Goal: Task Accomplishment & Management: Use online tool/utility

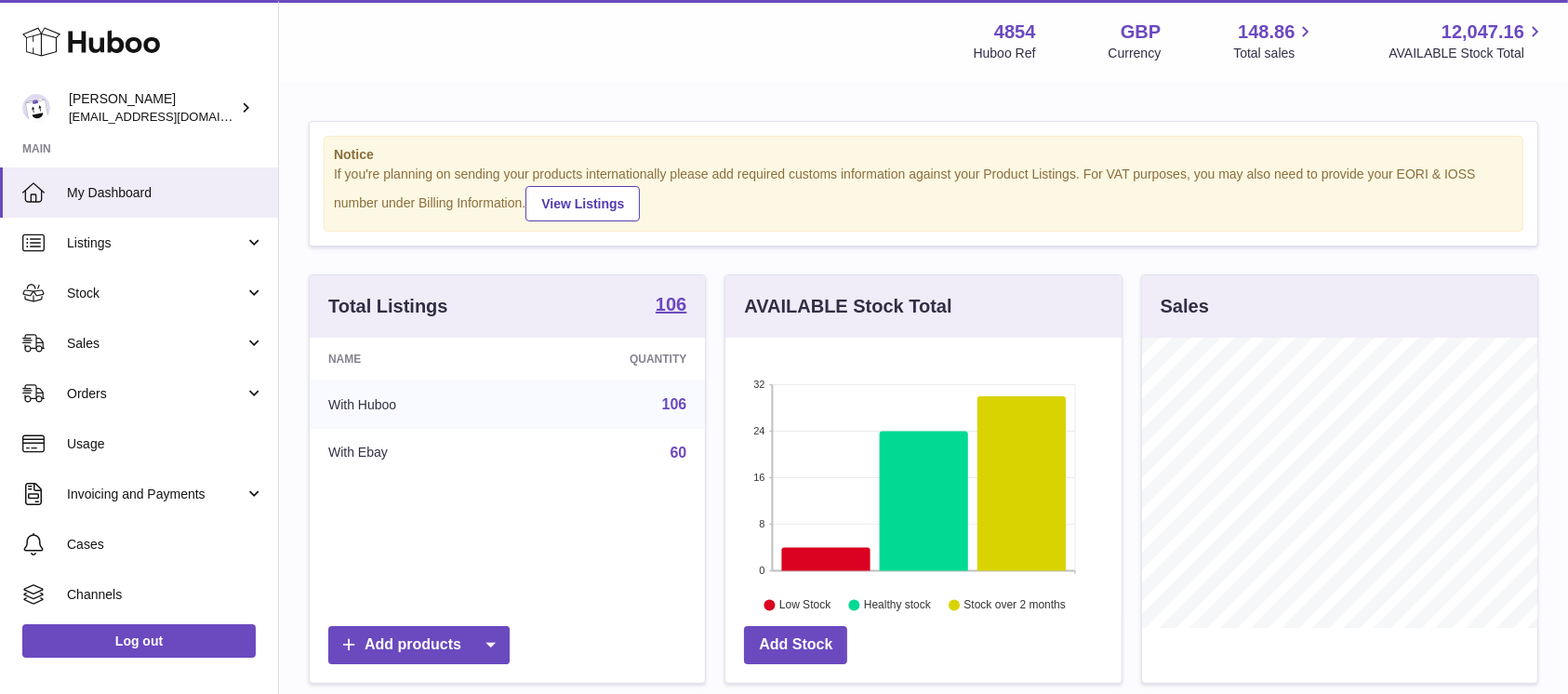
scroll to position [290, 395]
click at [164, 356] on link "Sales" at bounding box center [139, 343] width 278 height 50
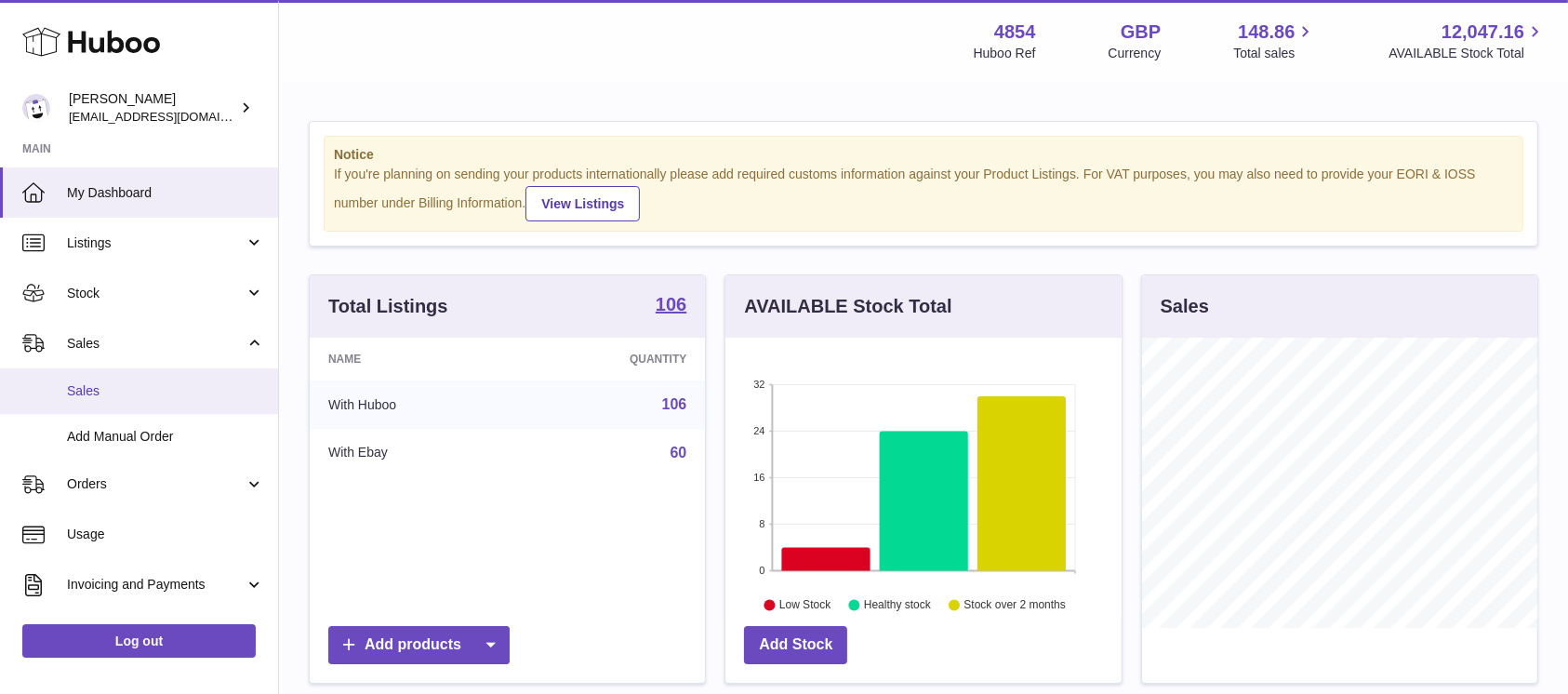
click at [150, 383] on span "Sales" at bounding box center [165, 391] width 197 height 18
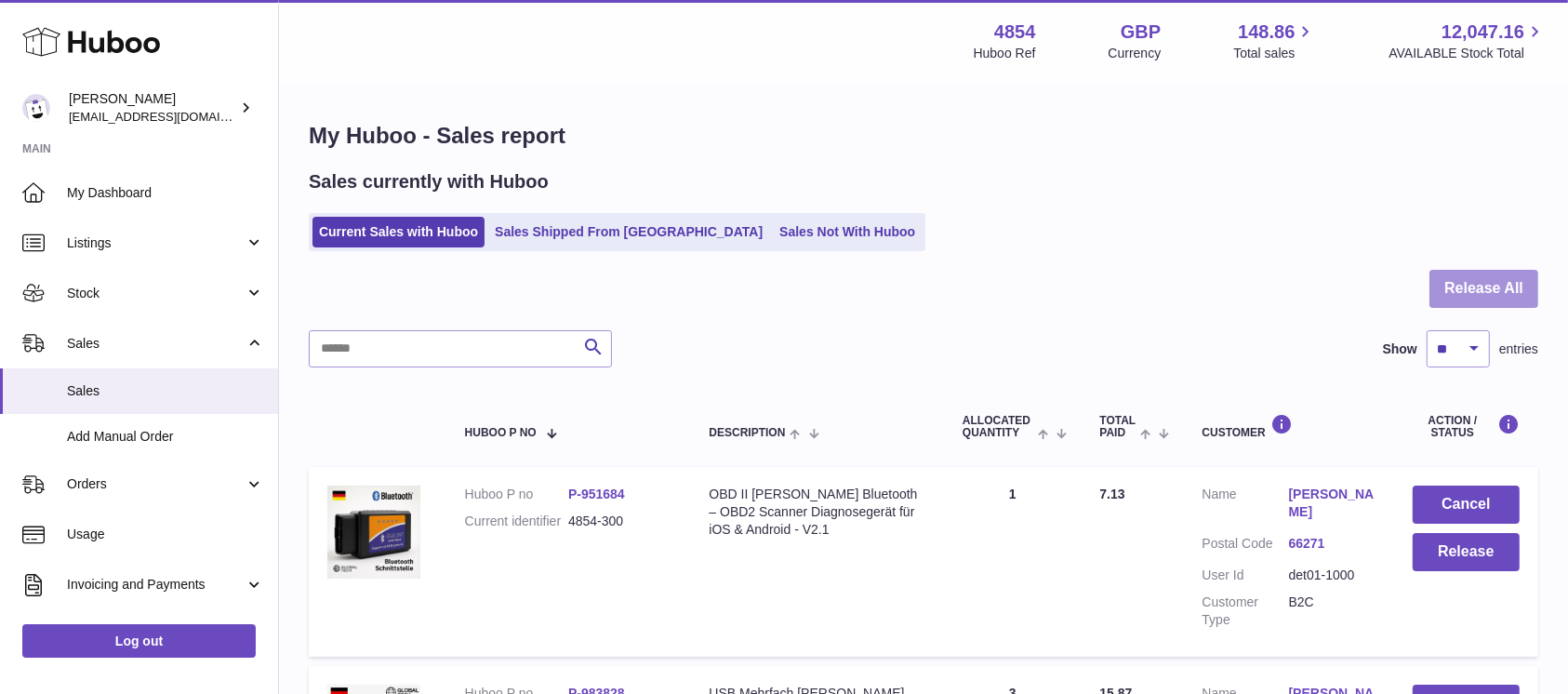
click at [1500, 296] on button "Release All" at bounding box center [1484, 288] width 109 height 38
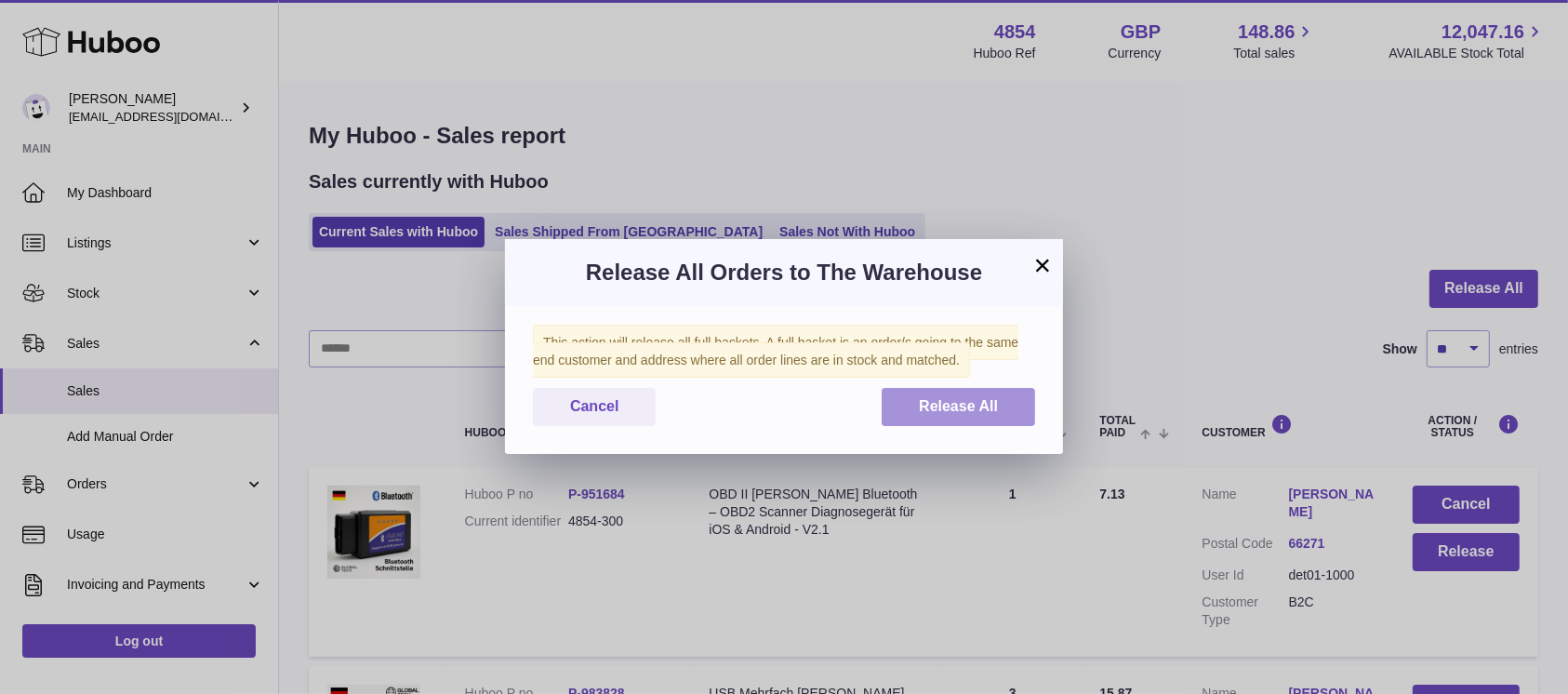
click at [1020, 395] on button "Release All" at bounding box center [958, 407] width 154 height 38
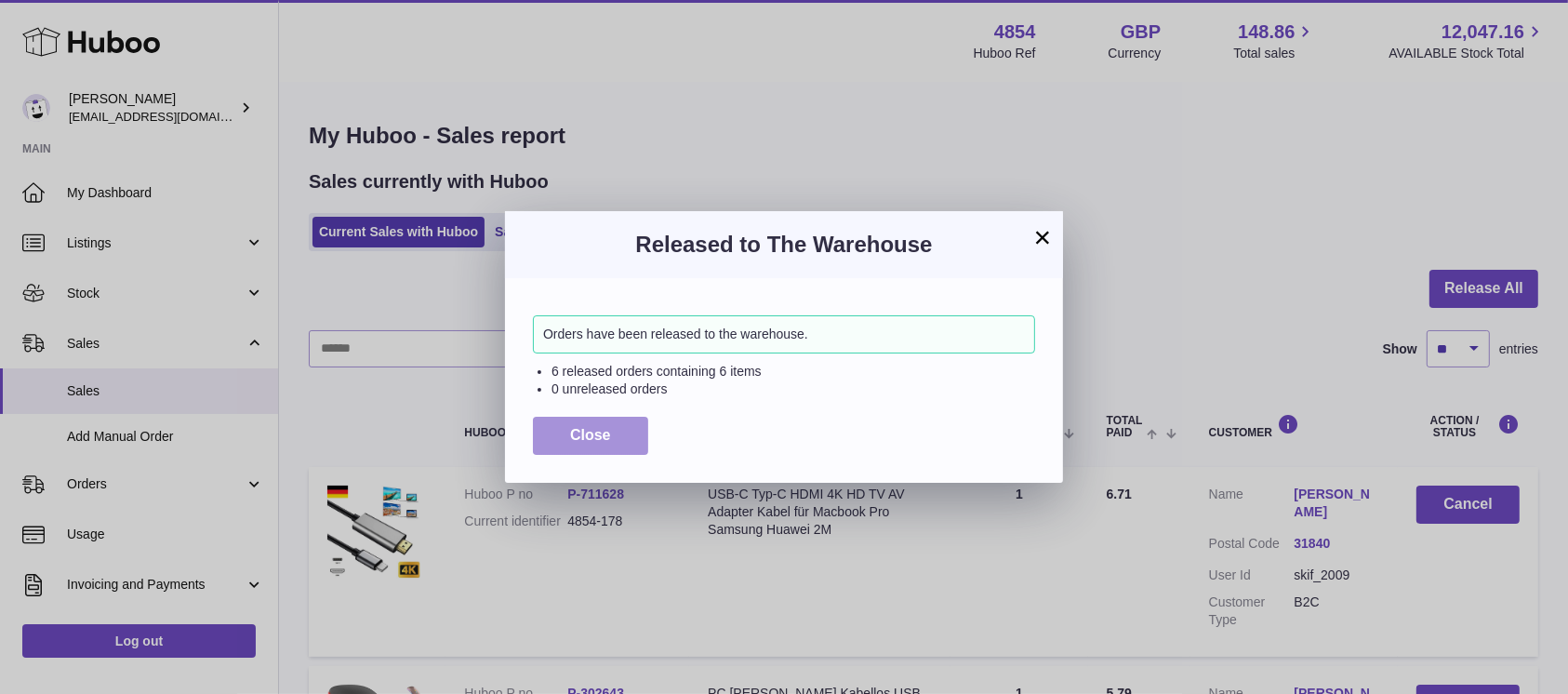
click at [580, 430] on span "Close" at bounding box center [590, 435] width 41 height 16
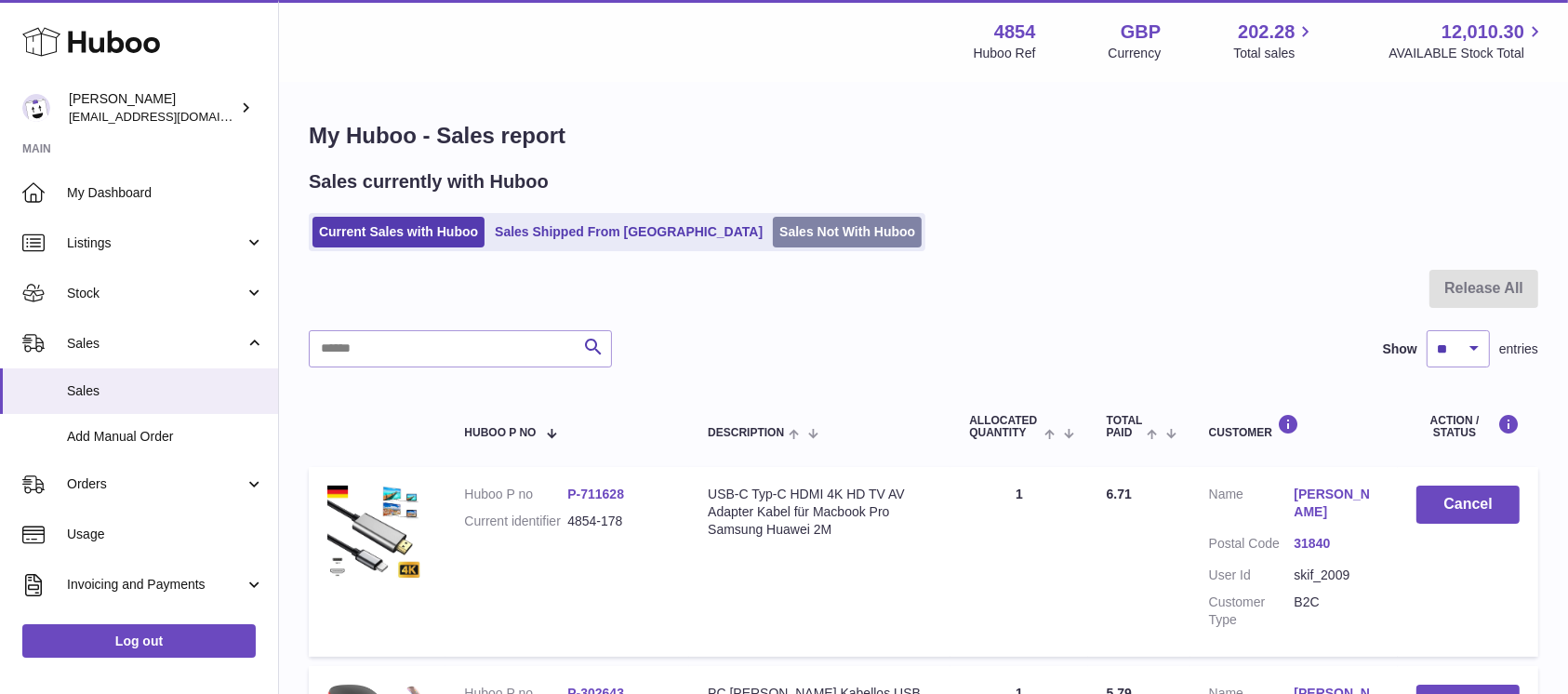
click at [773, 243] on link "Sales Not With Huboo" at bounding box center [848, 231] width 149 height 31
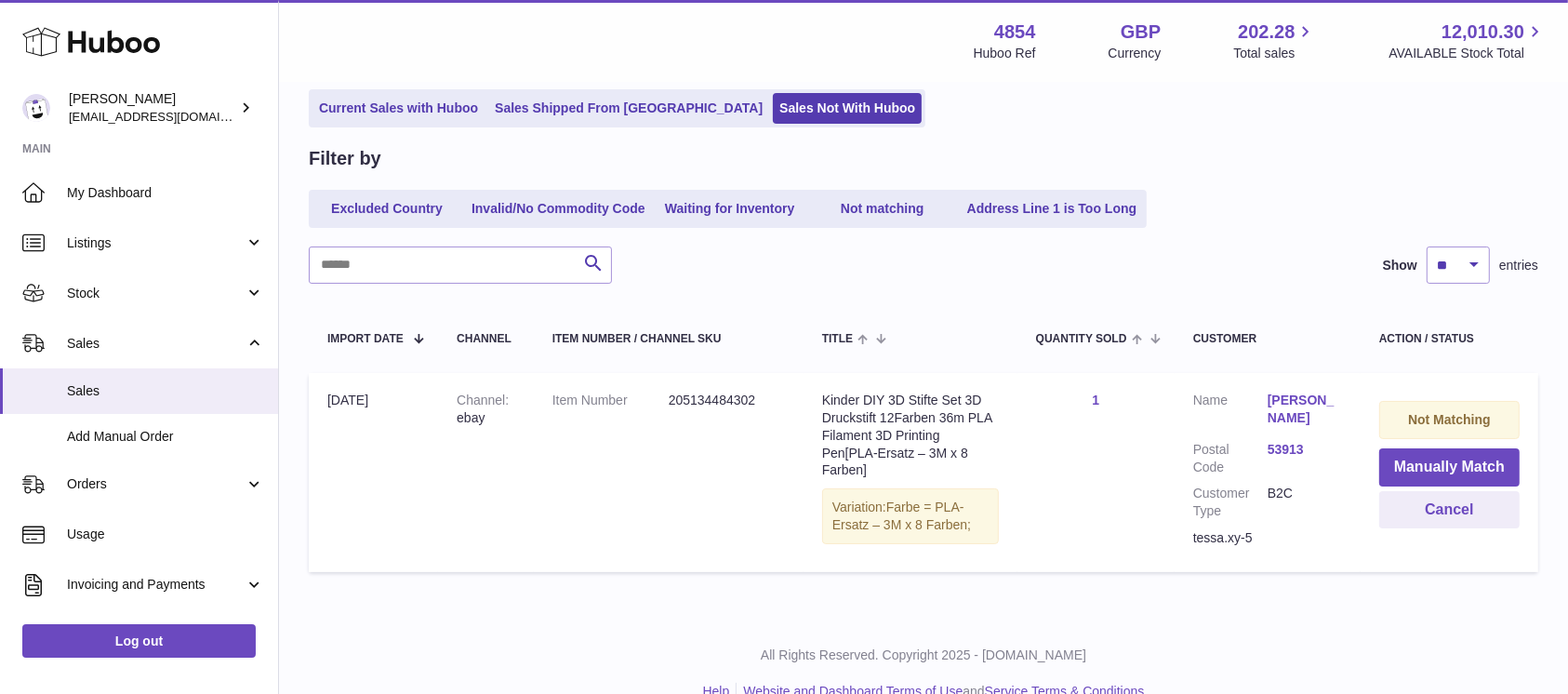
scroll to position [157, 0]
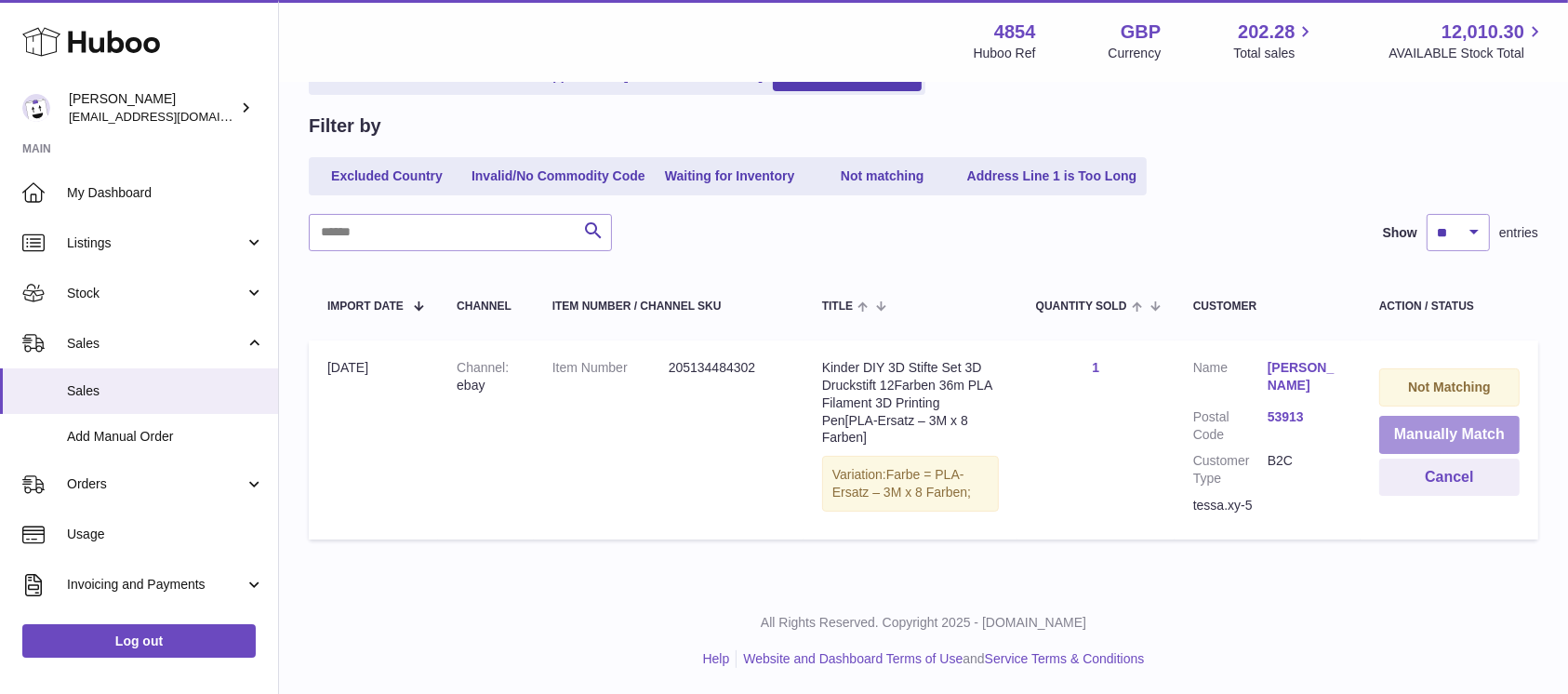
click at [1409, 432] on button "Manually Match" at bounding box center [1450, 435] width 141 height 38
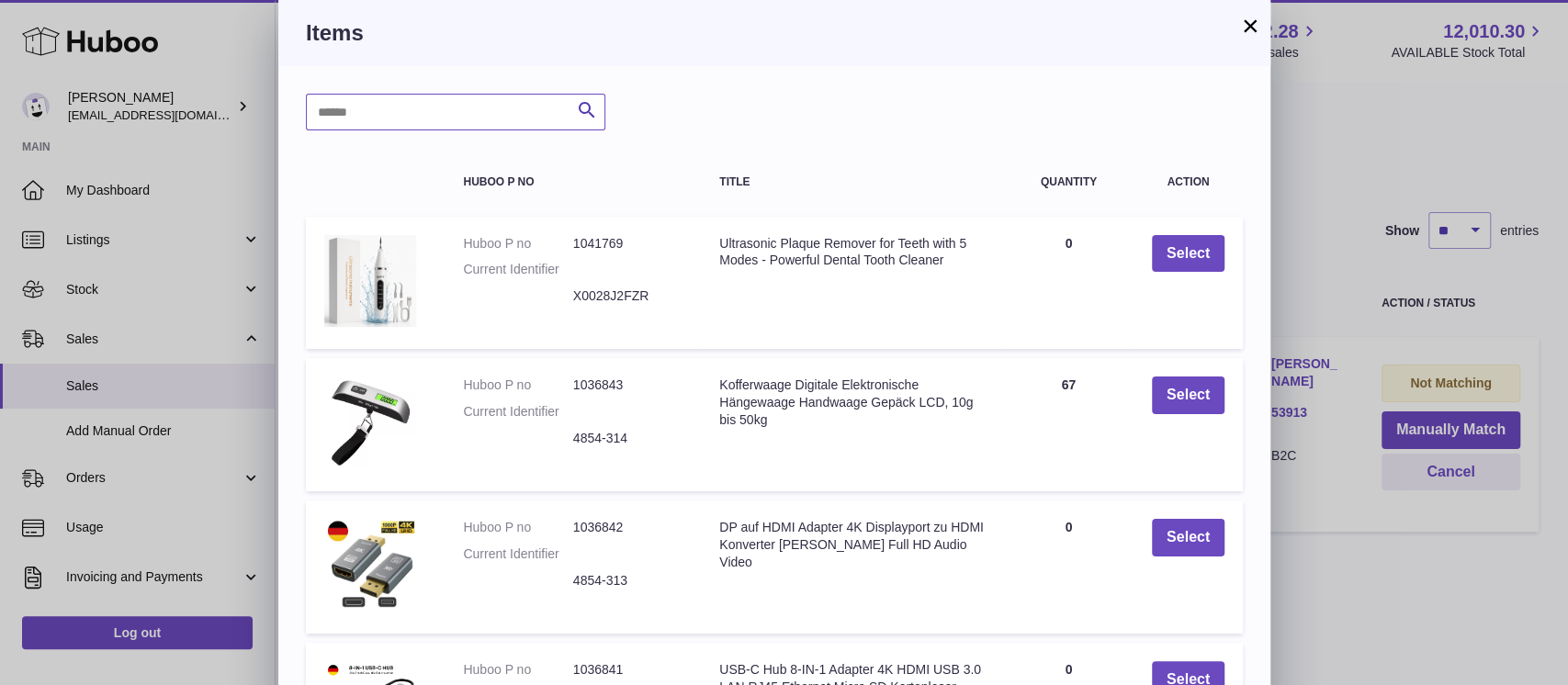
click at [482, 114] on input "text" at bounding box center [455, 112] width 299 height 37
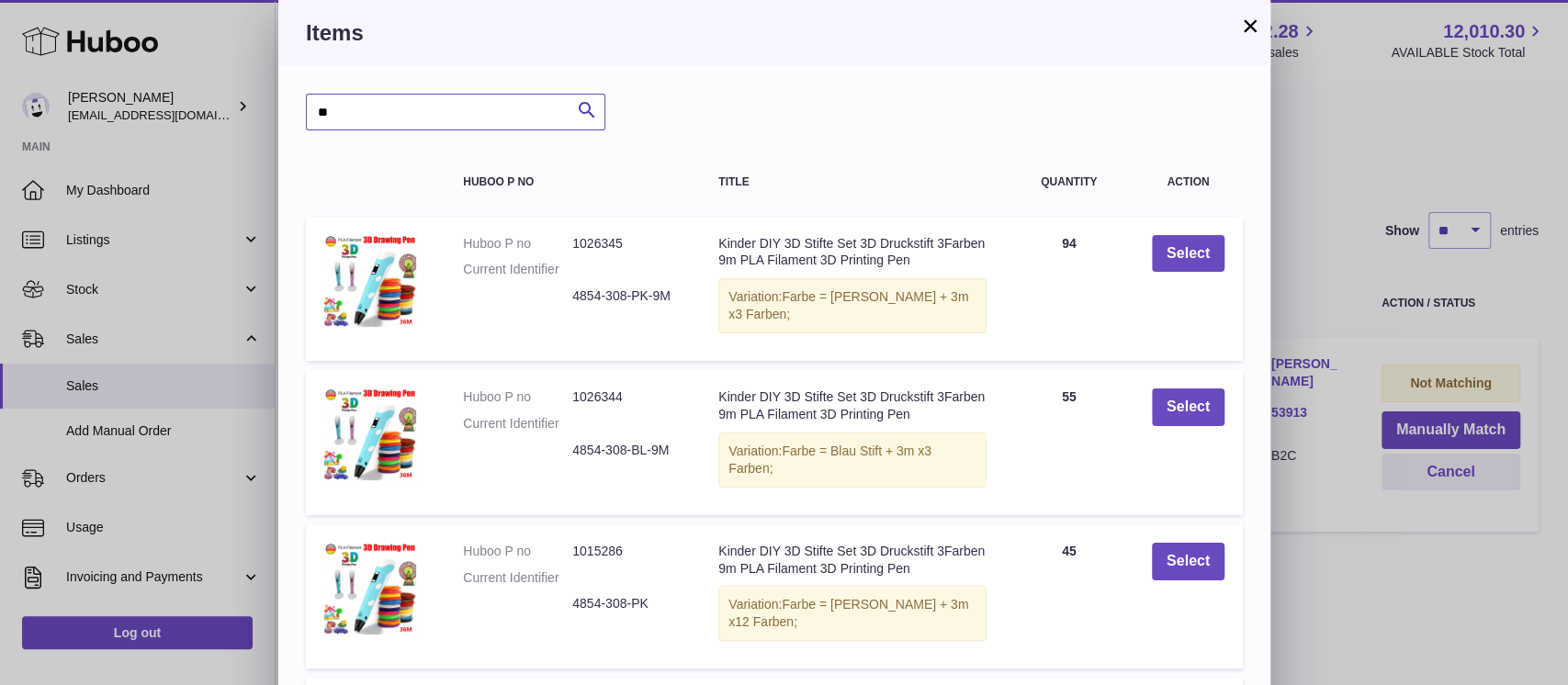
type input "*"
type input "****"
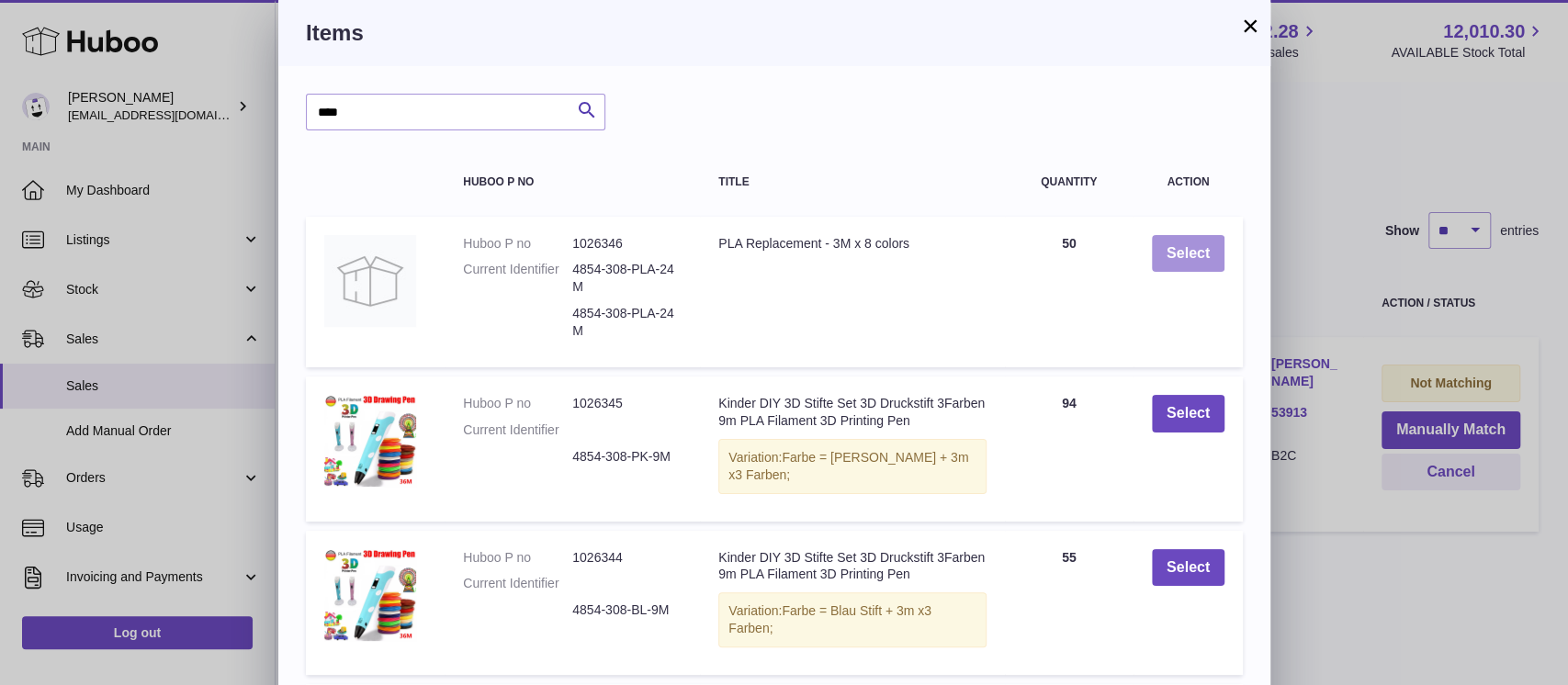
click at [1164, 252] on button "Select" at bounding box center [1188, 253] width 73 height 38
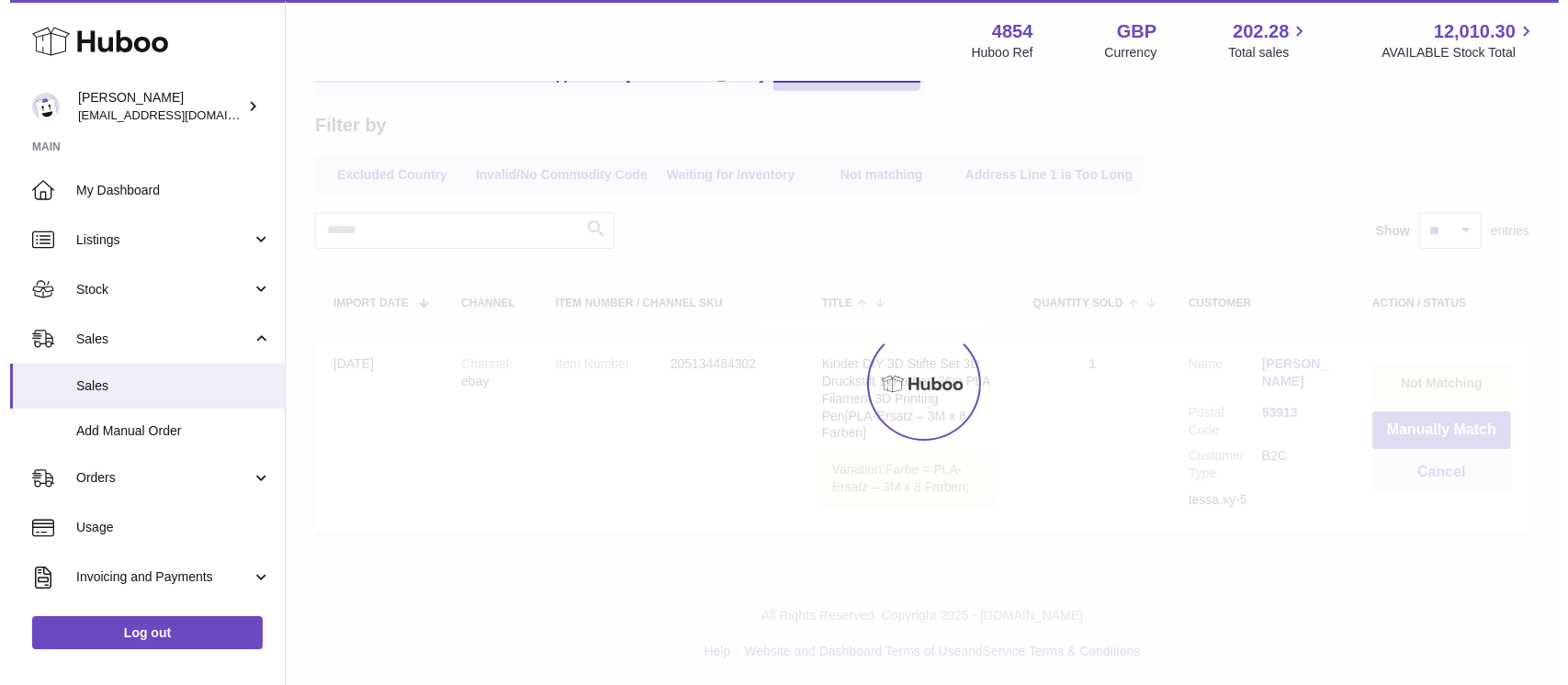
scroll to position [0, 0]
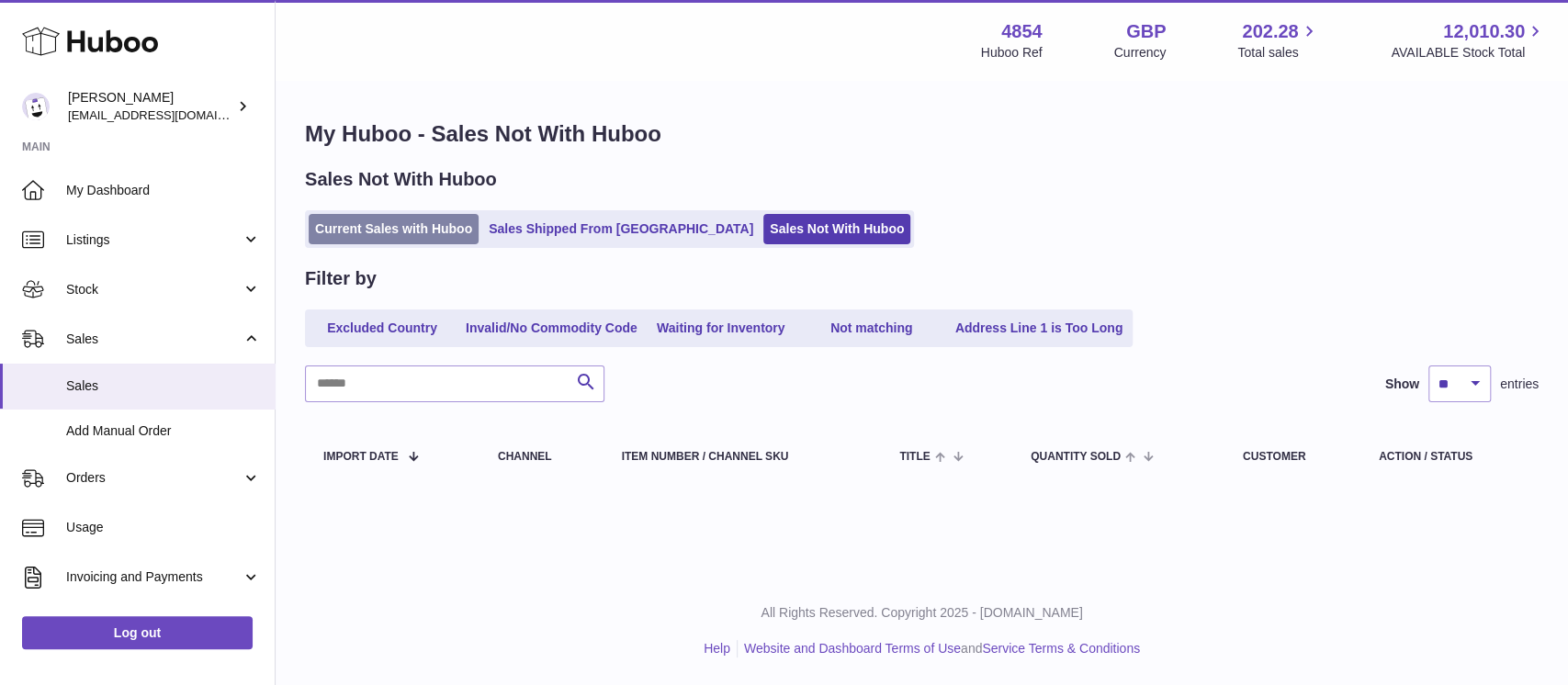
click at [421, 227] on link "Current Sales with Huboo" at bounding box center [393, 228] width 170 height 30
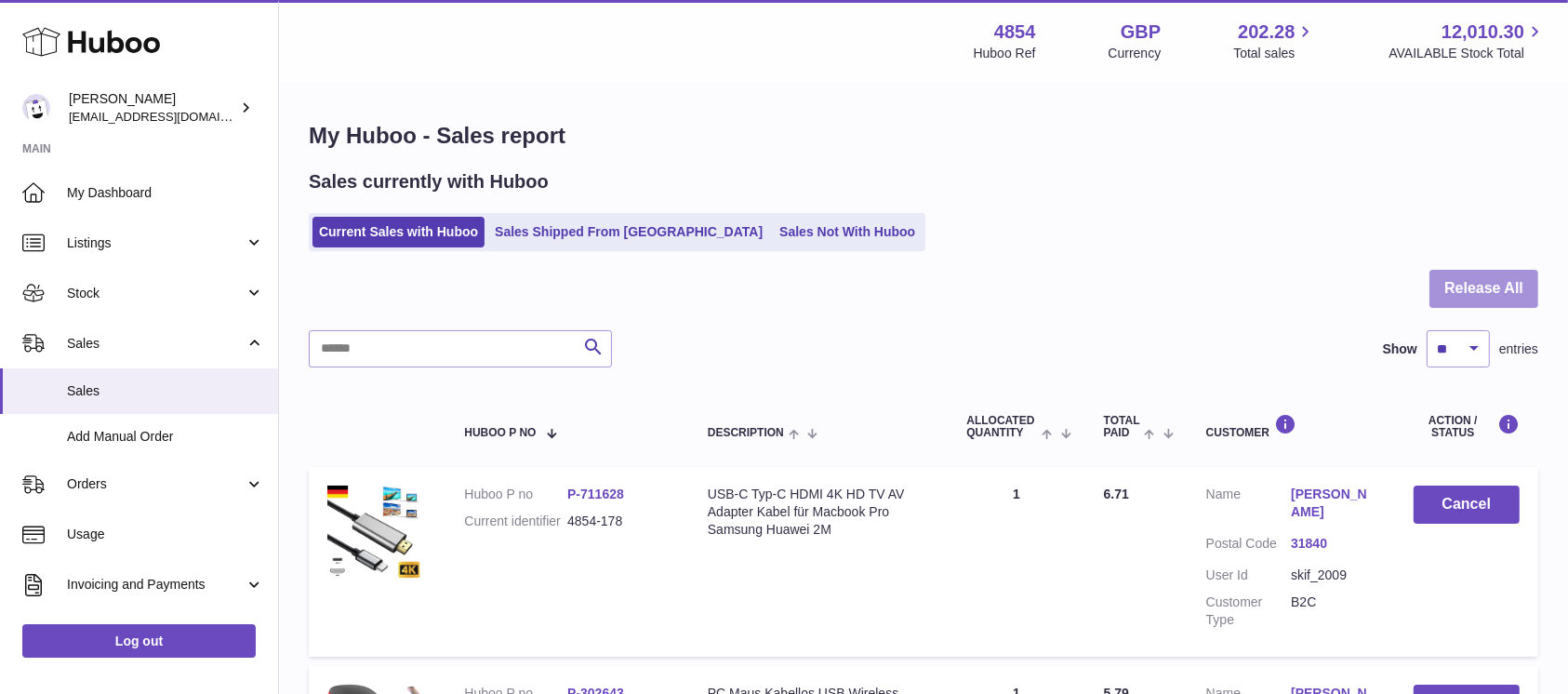
click at [1439, 283] on button "Release All" at bounding box center [1484, 288] width 109 height 38
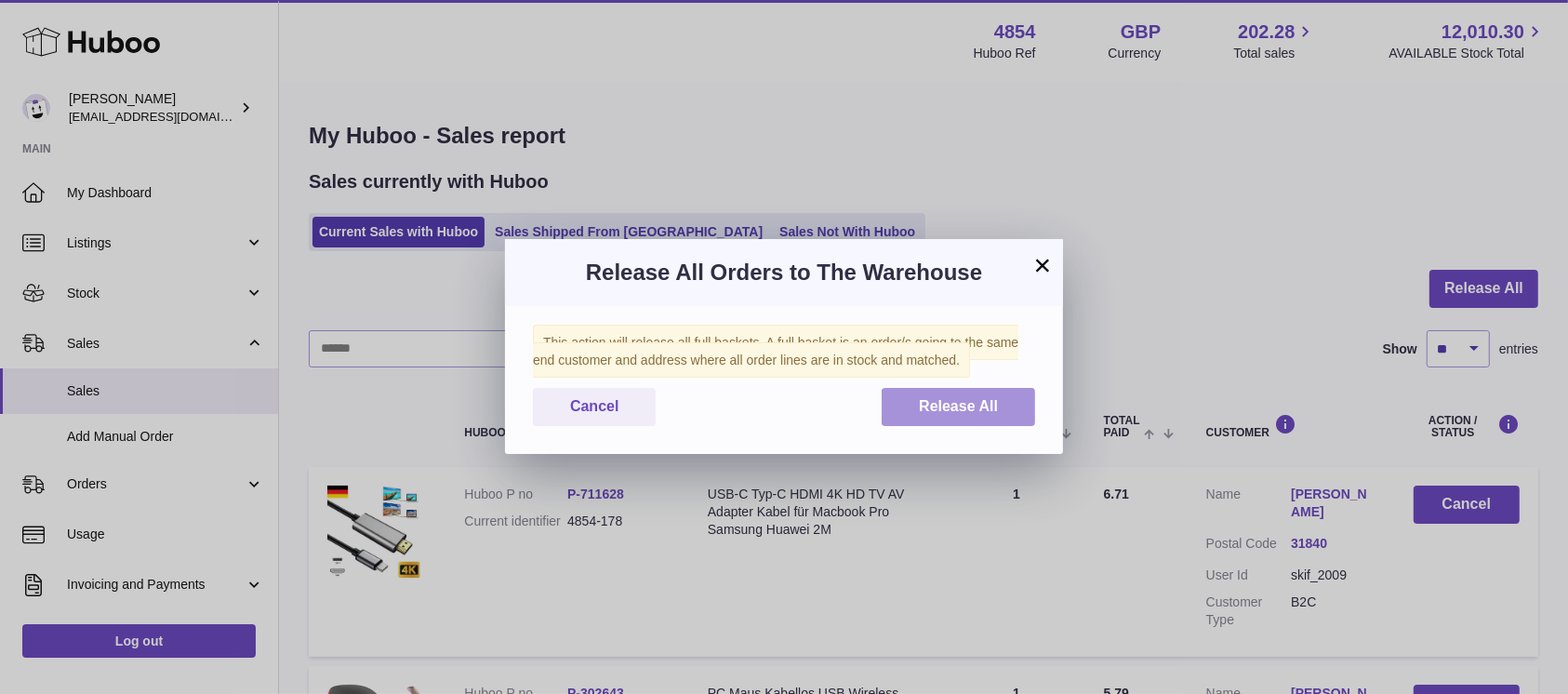
click at [962, 402] on span "Release All" at bounding box center [958, 406] width 79 height 16
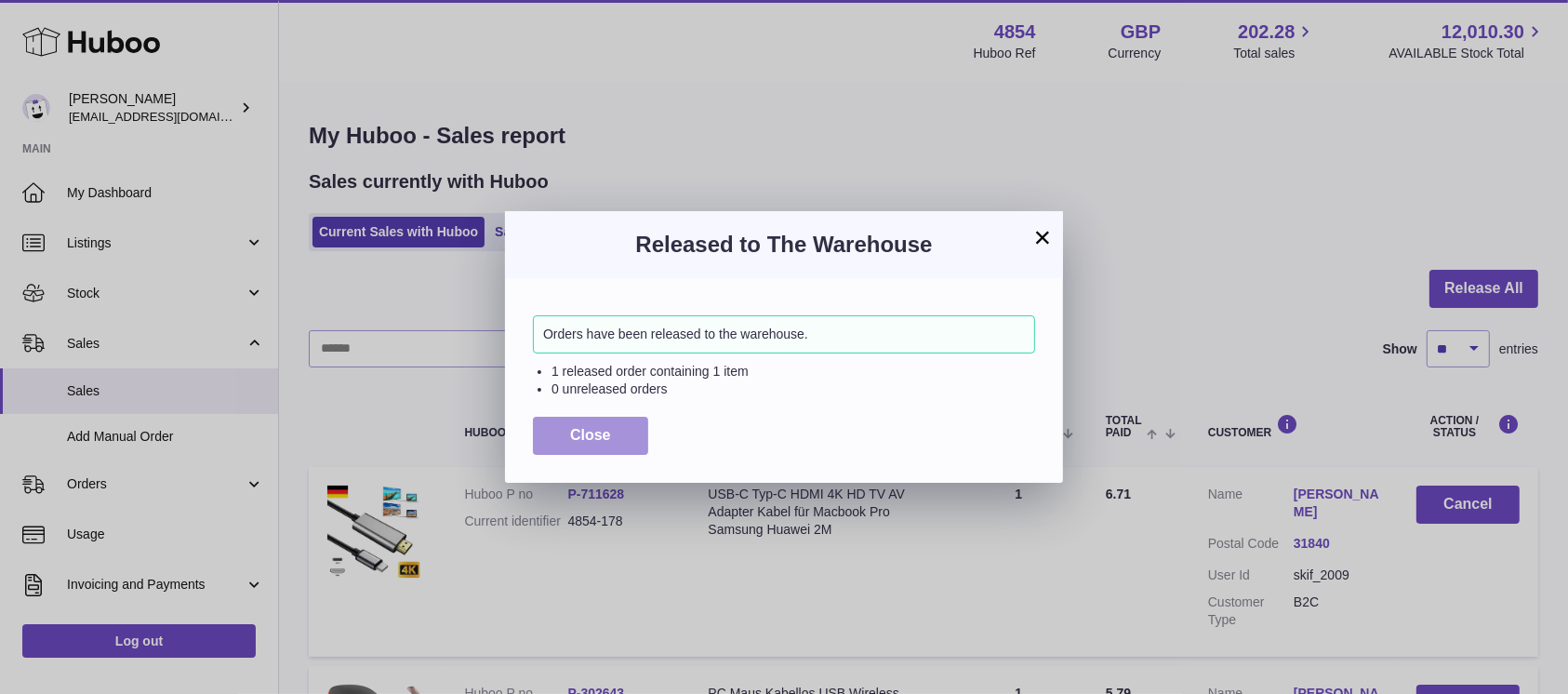
click at [584, 443] on button "Close" at bounding box center [590, 436] width 116 height 38
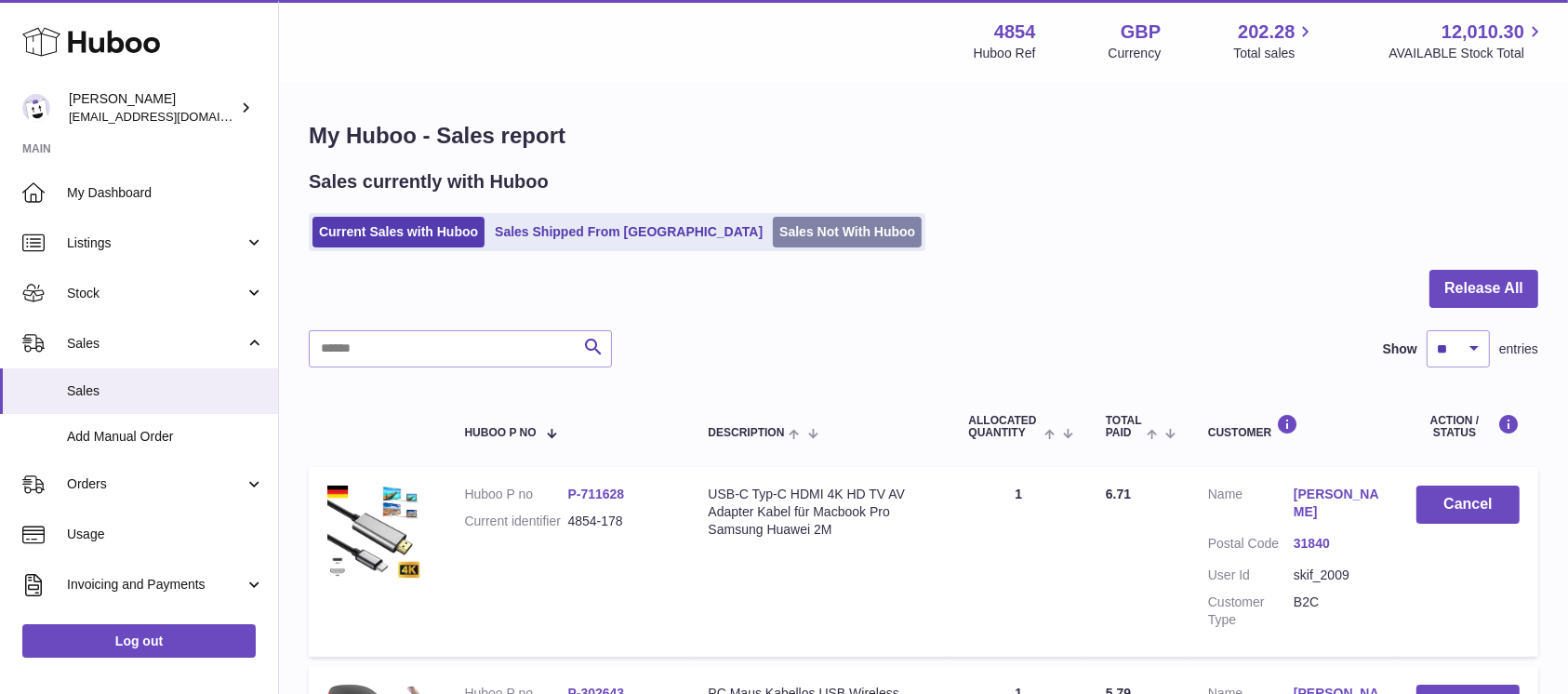
click at [773, 231] on link "Sales Not With Huboo" at bounding box center [848, 231] width 149 height 31
